Goal: Information Seeking & Learning: Learn about a topic

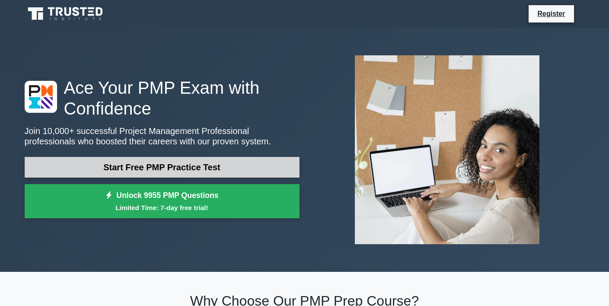
click at [167, 166] on link "Start Free PMP Practice Test" at bounding box center [162, 167] width 275 height 21
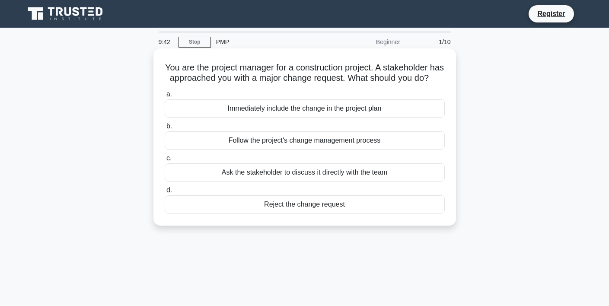
click at [347, 143] on div "Follow the project's change management process" at bounding box center [305, 140] width 280 height 18
click at [165, 129] on input "b. Follow the project's change management process" at bounding box center [165, 127] width 0 height 6
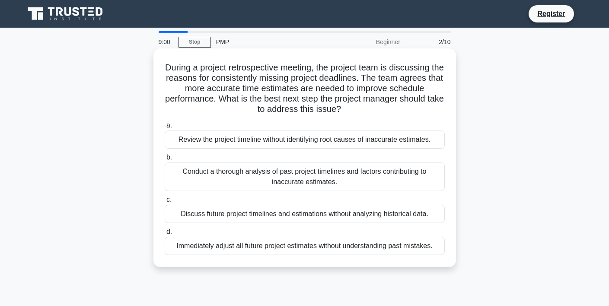
click at [352, 179] on div "Conduct a thorough analysis of past project timelines and factors contributing …" at bounding box center [305, 176] width 280 height 29
click at [165, 160] on input "b. Conduct a thorough analysis of past project timelines and factors contributi…" at bounding box center [165, 158] width 0 height 6
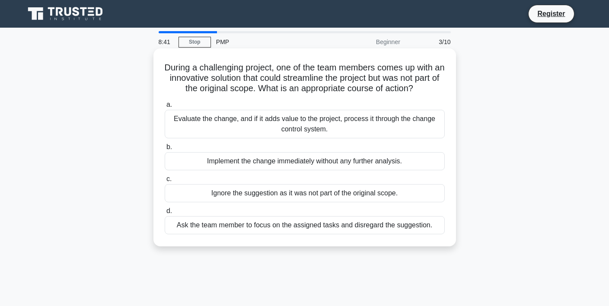
click at [386, 122] on div "Evaluate the change, and if it adds value to the project, process it through th…" at bounding box center [305, 124] width 280 height 29
click at [165, 108] on input "a. Evaluate the change, and if it adds value to the project, process it through…" at bounding box center [165, 105] width 0 height 6
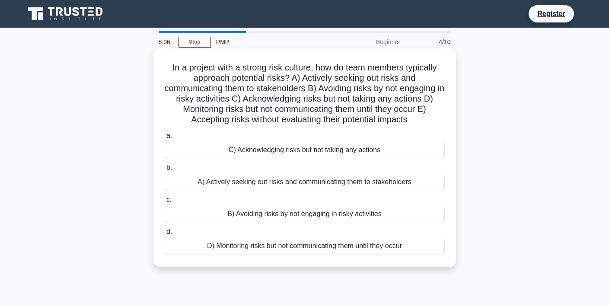
click at [281, 184] on div "A) Actively seeking out risks and communicating them to stakeholders" at bounding box center [305, 182] width 280 height 18
click at [165, 171] on input "b. A) Actively seeking out risks and communicating them to stakeholders" at bounding box center [165, 168] width 0 height 6
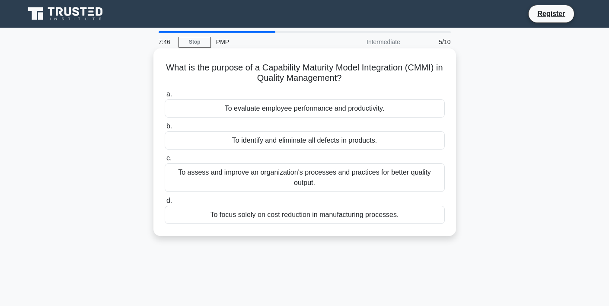
click at [301, 175] on div "To assess and improve an organization's processes and practices for better qual…" at bounding box center [305, 177] width 280 height 29
click at [165, 161] on input "c. To assess and improve an organization's processes and practices for better q…" at bounding box center [165, 159] width 0 height 6
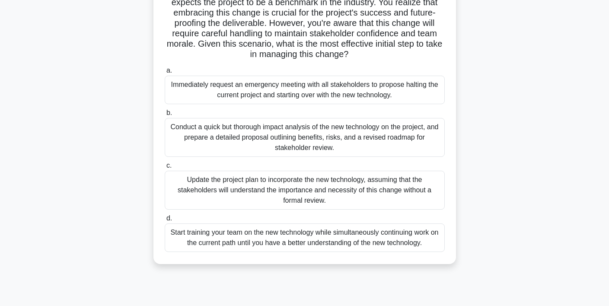
scroll to position [131, 0]
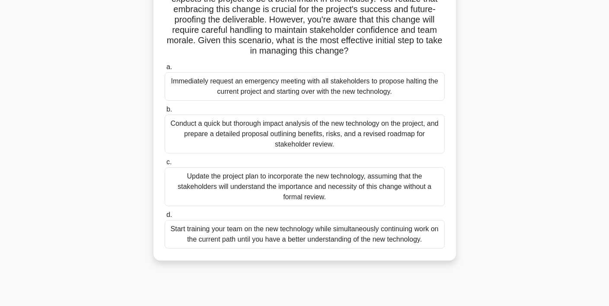
click at [293, 134] on div "Conduct a quick but thorough impact analysis of the new technology on the proje…" at bounding box center [305, 134] width 280 height 39
click at [165, 112] on input "b. Conduct a quick but thorough impact analysis of the new technology on the pr…" at bounding box center [165, 110] width 0 height 6
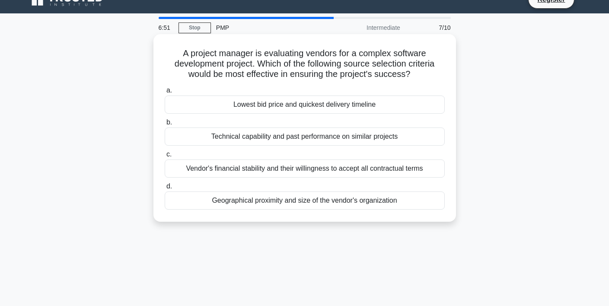
scroll to position [0, 0]
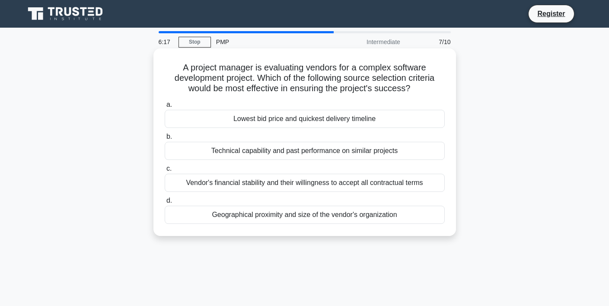
click at [270, 151] on div "Technical capability and past performance on similar projects" at bounding box center [305, 151] width 280 height 18
click at [165, 140] on input "b. Technical capability and past performance on similar projects" at bounding box center [165, 137] width 0 height 6
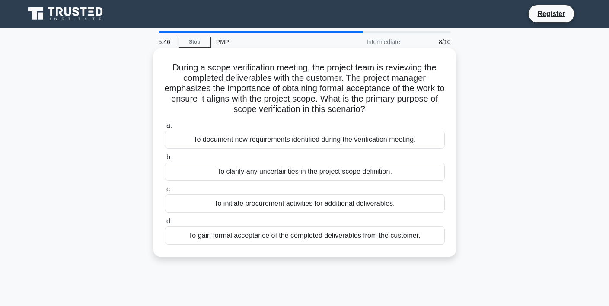
click at [267, 235] on div "To gain formal acceptance of the completed deliverables from the customer." at bounding box center [305, 235] width 280 height 18
click at [165, 224] on input "d. To gain formal acceptance of the completed deliverables from the customer." at bounding box center [165, 222] width 0 height 6
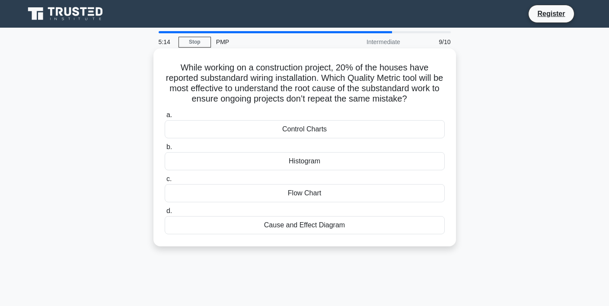
click at [316, 229] on div "Cause and Effect Diagram" at bounding box center [305, 225] width 280 height 18
click at [165, 214] on input "d. Cause and Effect Diagram" at bounding box center [165, 211] width 0 height 6
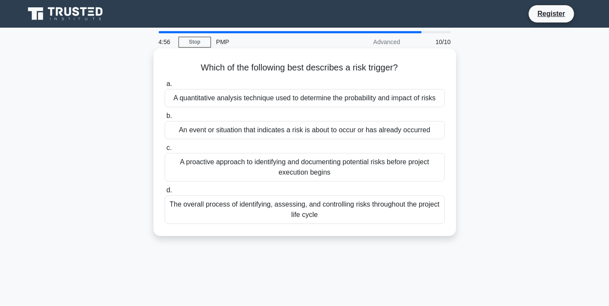
click at [257, 135] on div "An event or situation that indicates a risk is about to occur or has already oc…" at bounding box center [305, 130] width 280 height 18
click at [165, 119] on input "b. An event or situation that indicates a risk is about to occur or has already…" at bounding box center [165, 116] width 0 height 6
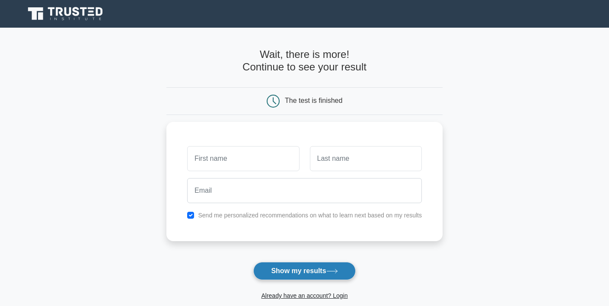
click at [311, 265] on button "Show my results" at bounding box center [304, 271] width 102 height 18
type input "[PERSON_NAME]"
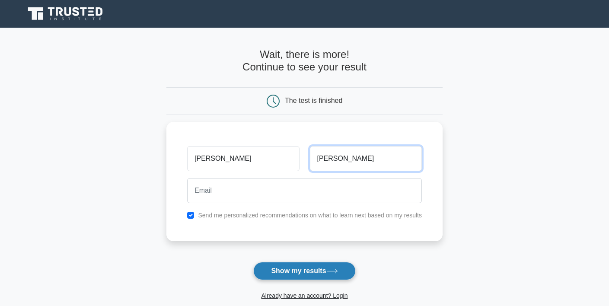
type input "[PERSON_NAME]"
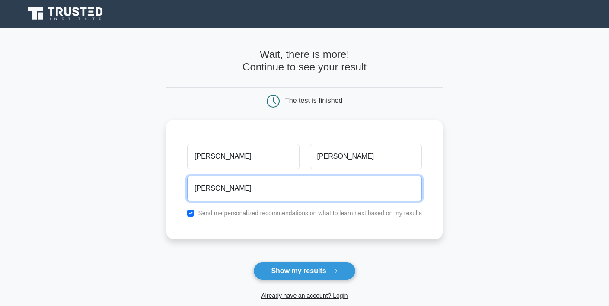
type input "[EMAIL_ADDRESS][DOMAIN_NAME]"
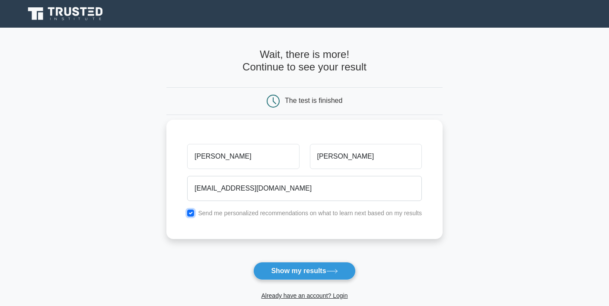
click at [192, 214] on input "checkbox" at bounding box center [190, 213] width 7 height 7
checkbox input "false"
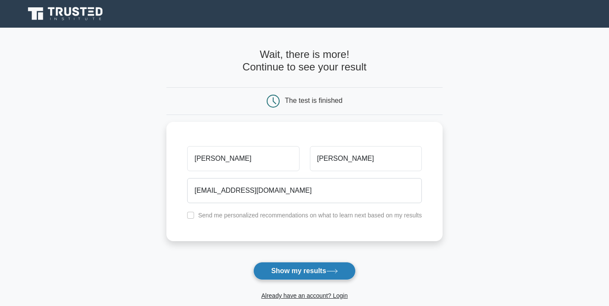
click at [320, 275] on button "Show my results" at bounding box center [304, 271] width 102 height 18
